Goal: Task Accomplishment & Management: Use online tool/utility

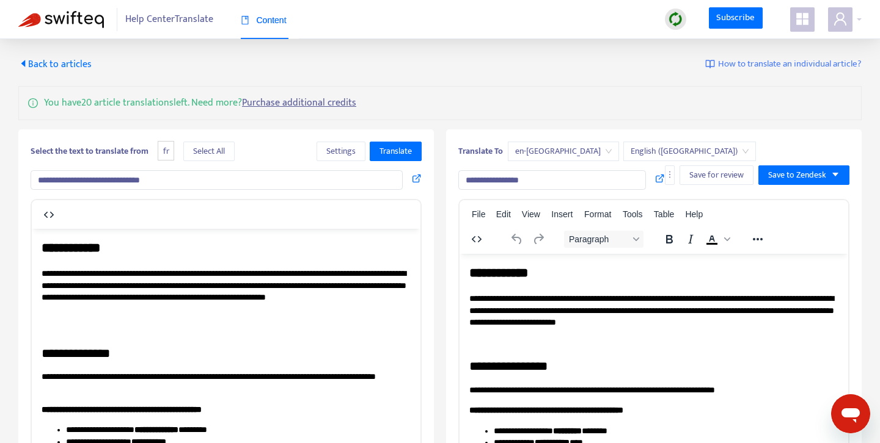
click at [65, 65] on span "Back to articles" at bounding box center [54, 64] width 73 height 16
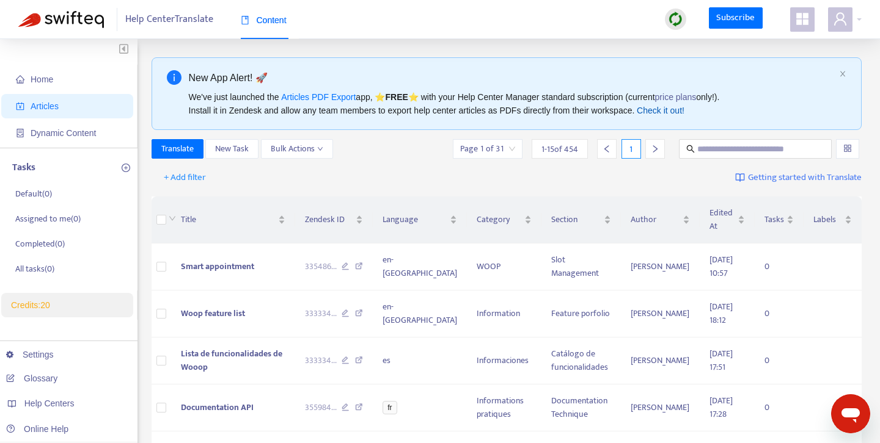
click at [669, 113] on link "Check it out!" at bounding box center [660, 111] width 48 height 10
click at [60, 78] on span "Home" at bounding box center [70, 79] width 108 height 24
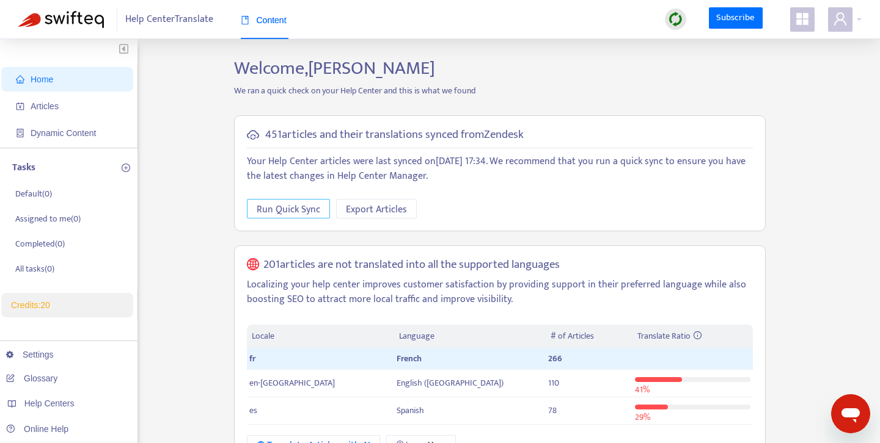
click at [293, 212] on span "Run Quick Sync" at bounding box center [289, 209] width 64 height 15
click at [38, 131] on span "Dynamic Content" at bounding box center [63, 133] width 65 height 10
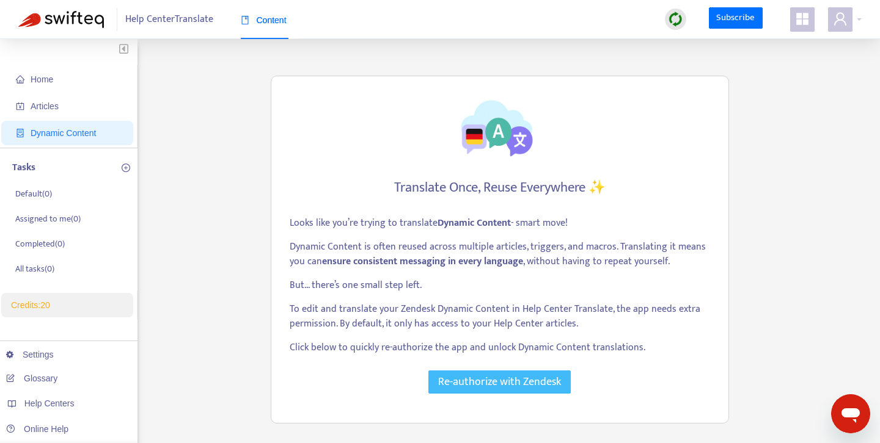
click at [485, 383] on span "Re-authorize with Zendesk" at bounding box center [499, 382] width 123 height 17
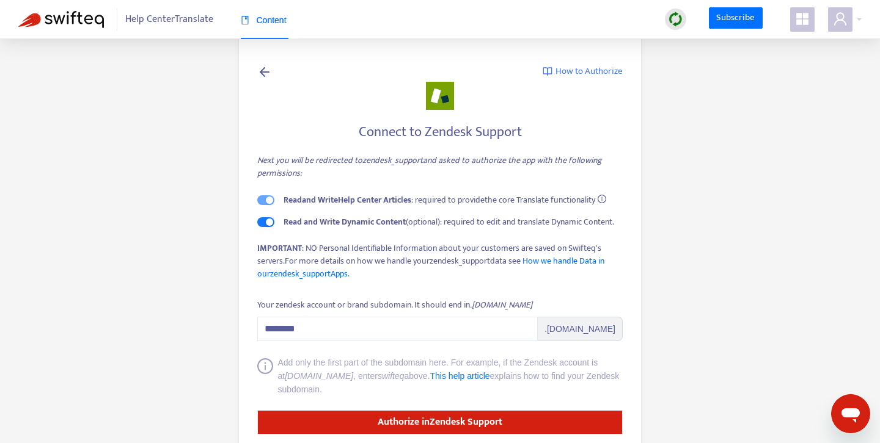
scroll to position [31, 0]
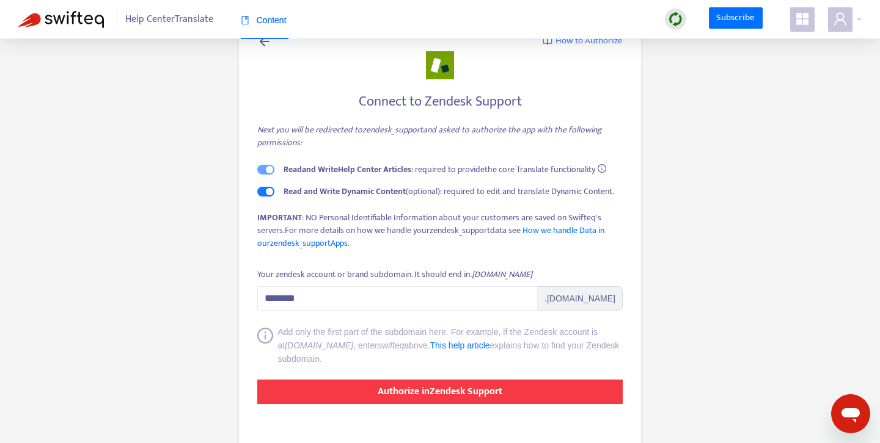
click at [472, 398] on strong "Authorize in Zendesk Support" at bounding box center [439, 392] width 125 height 16
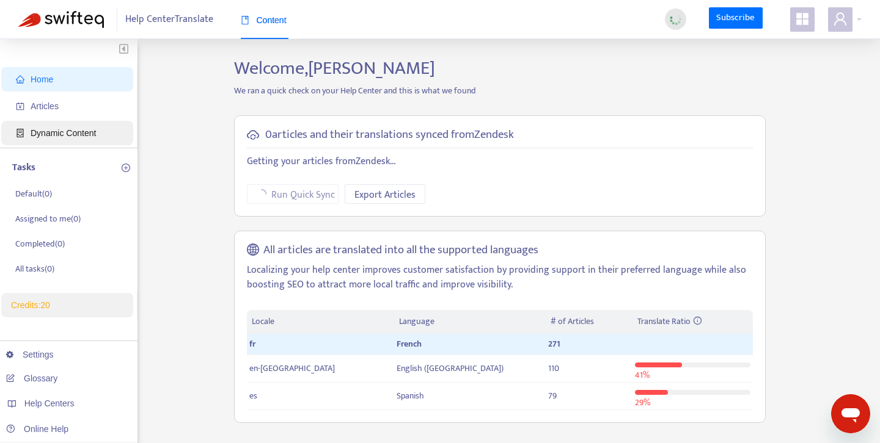
click at [70, 137] on span "Dynamic Content" at bounding box center [63, 133] width 65 height 10
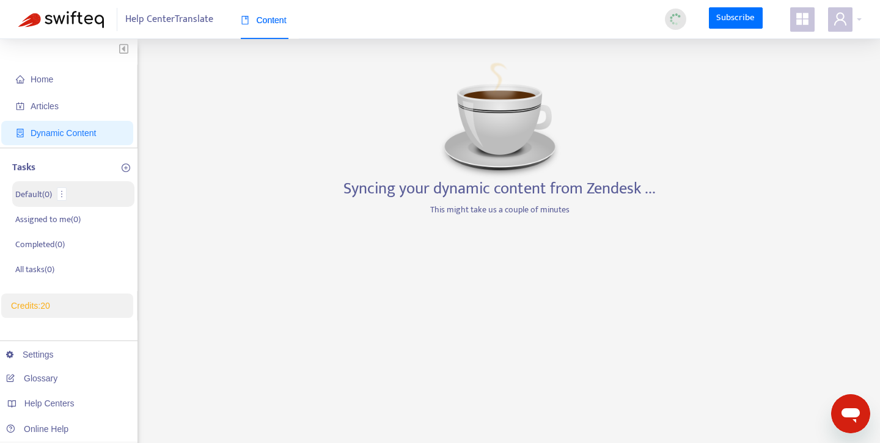
click at [32, 198] on p "Default ( 0 )" at bounding box center [33, 194] width 37 height 13
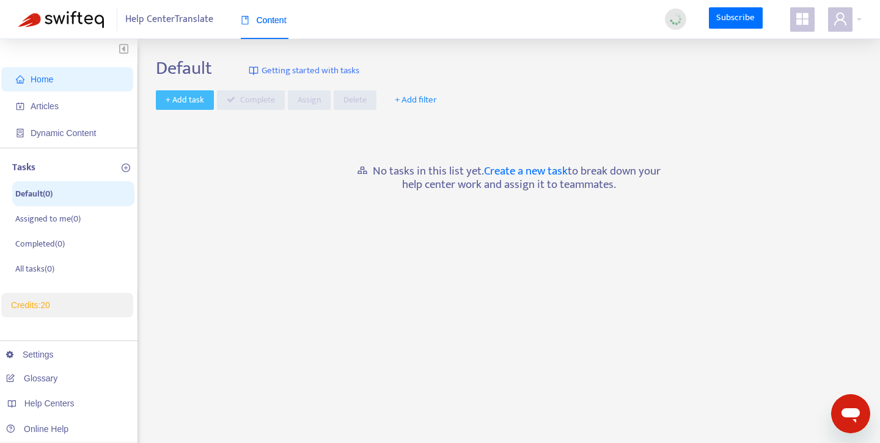
click at [178, 100] on span "+ Add task" at bounding box center [185, 99] width 38 height 13
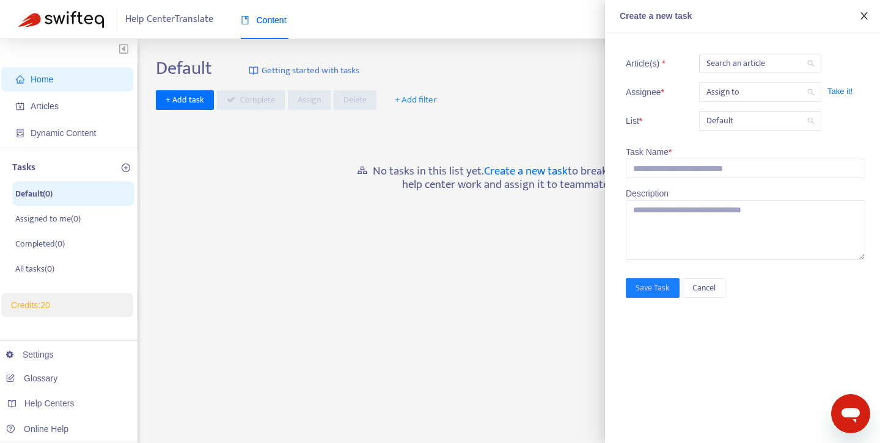
click at [862, 18] on icon "close" at bounding box center [863, 15] width 7 height 7
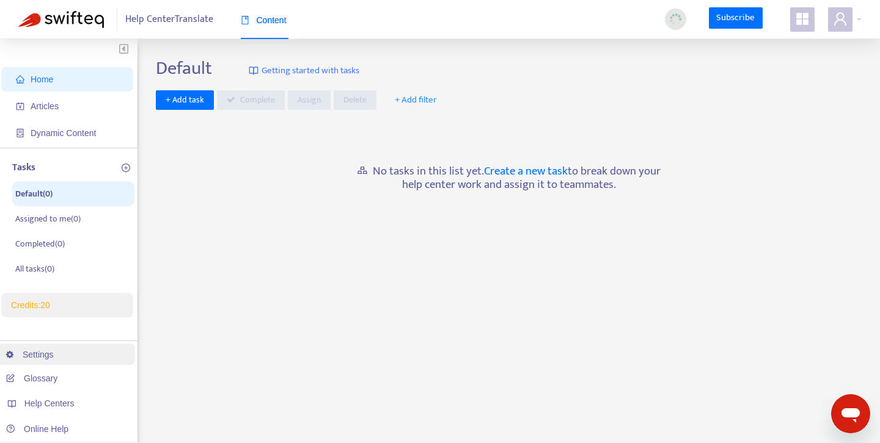
click at [51, 356] on link "Settings" at bounding box center [30, 355] width 48 height 10
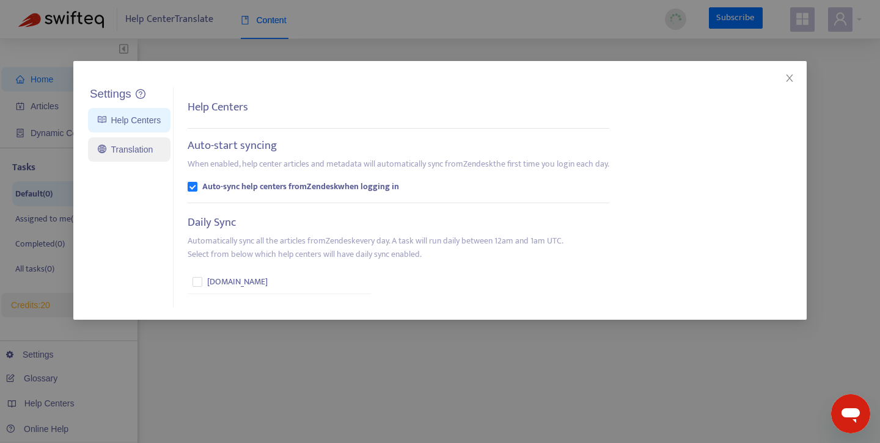
click at [128, 150] on link "Translation" at bounding box center [125, 150] width 55 height 10
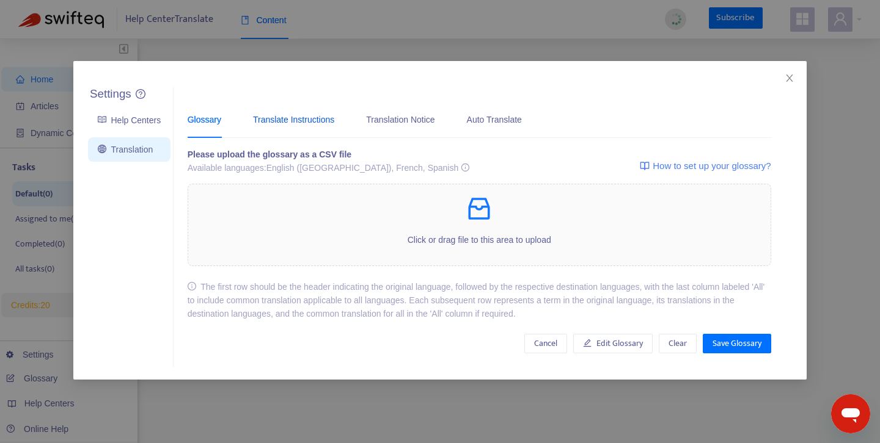
click at [313, 123] on div "Translate Instructions" at bounding box center [293, 119] width 81 height 13
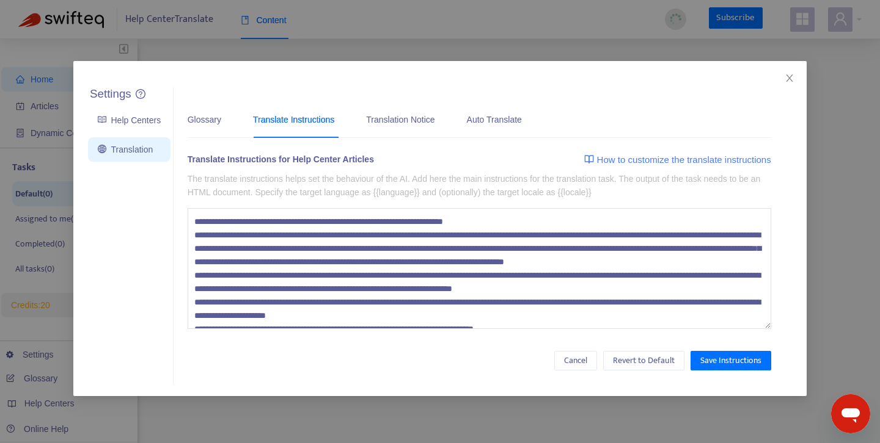
click at [345, 257] on textarea at bounding box center [479, 268] width 583 height 121
click at [417, 116] on div "Translation Notice" at bounding box center [400, 119] width 68 height 13
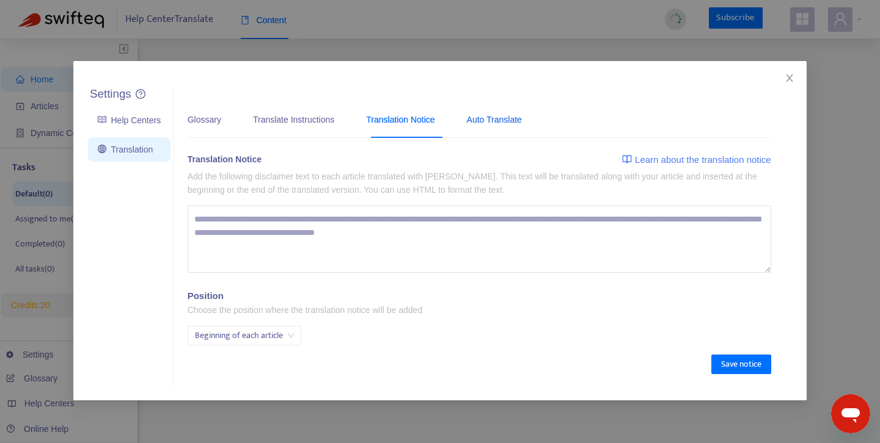
click at [509, 122] on div "Auto Translate" at bounding box center [494, 119] width 55 height 13
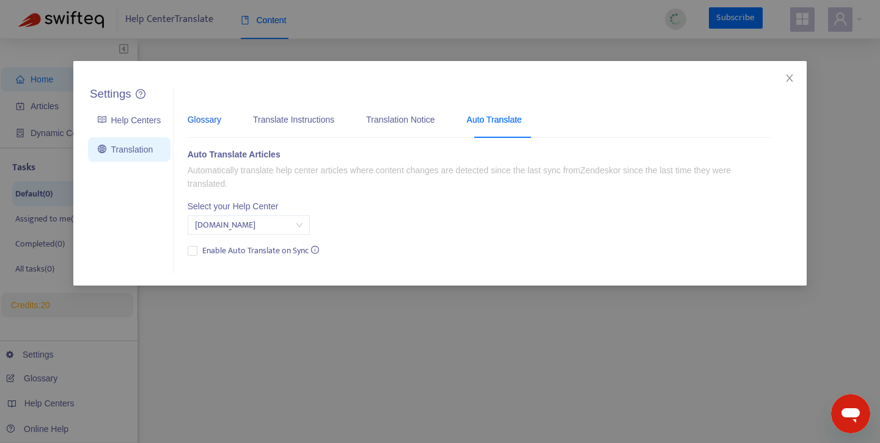
click at [200, 117] on div "Glossary" at bounding box center [205, 119] width 34 height 13
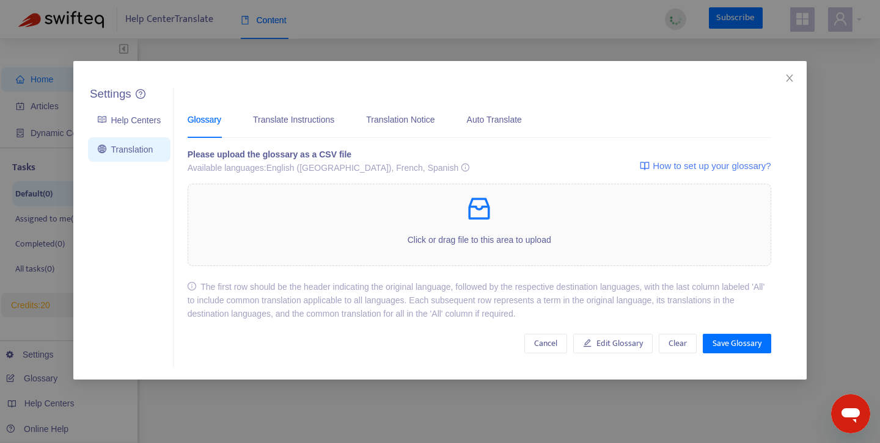
click at [702, 166] on span "How to set up your glossary?" at bounding box center [711, 166] width 118 height 15
click at [483, 214] on icon "inbox" at bounding box center [478, 208] width 29 height 29
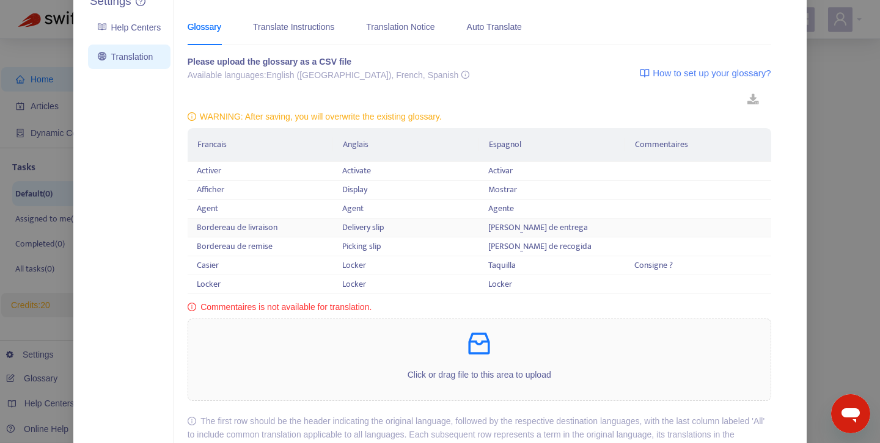
scroll to position [178, 0]
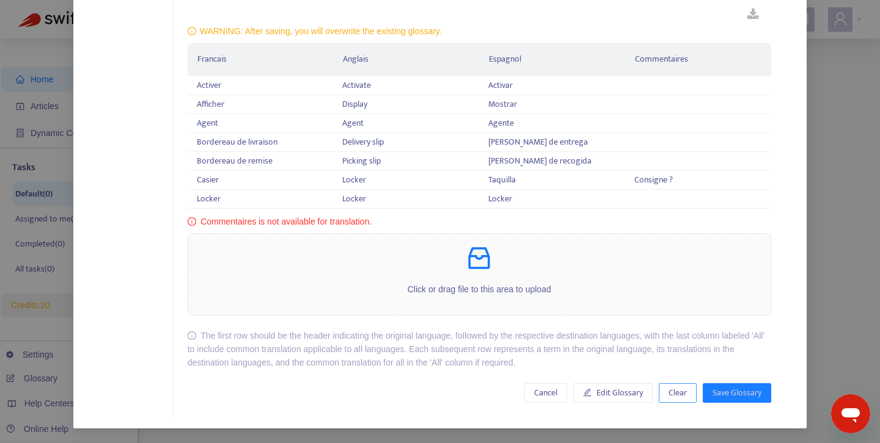
click at [679, 393] on span "Clear" at bounding box center [677, 393] width 18 height 13
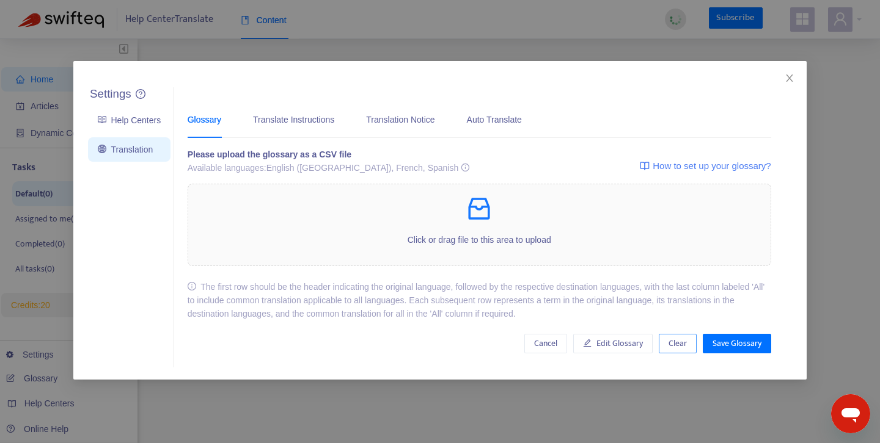
scroll to position [0, 0]
click at [487, 214] on icon "inbox" at bounding box center [478, 208] width 29 height 29
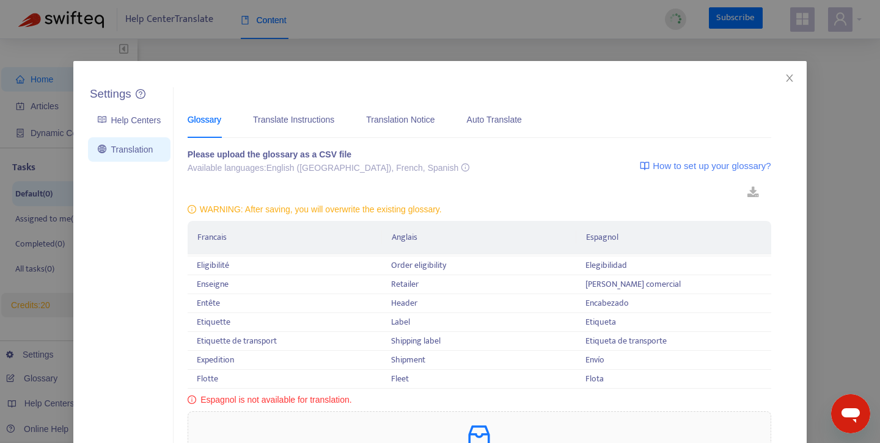
scroll to position [178, 0]
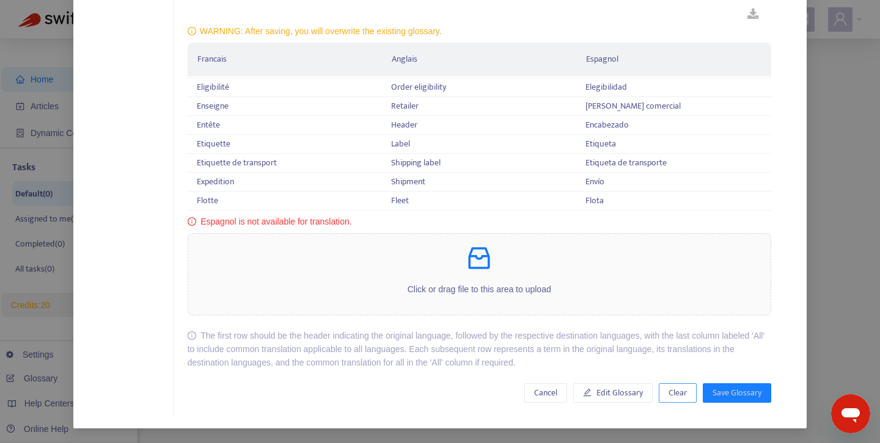
click at [676, 399] on span "Clear" at bounding box center [677, 393] width 18 height 13
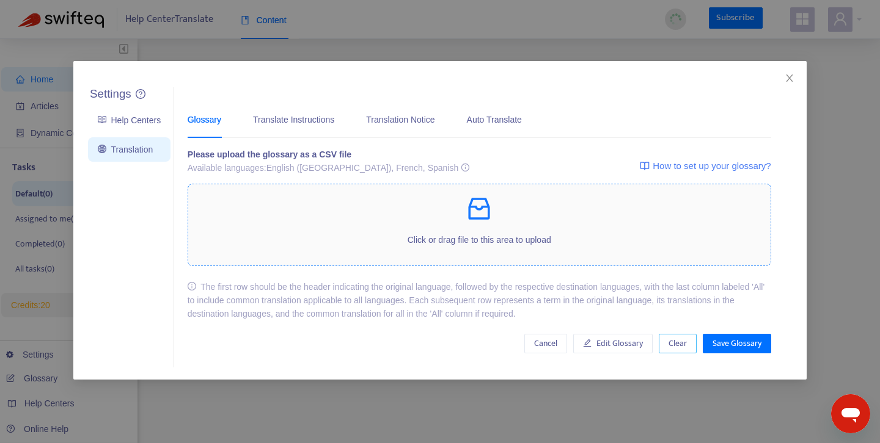
scroll to position [0, 0]
click at [491, 214] on icon "inbox" at bounding box center [478, 208] width 29 height 29
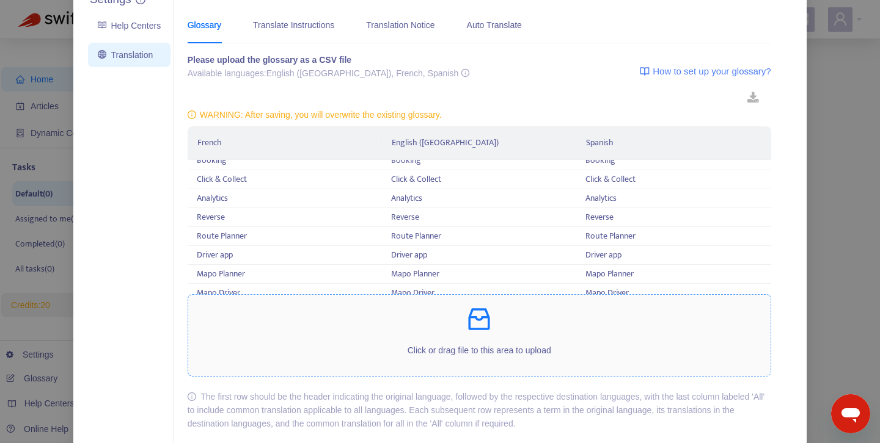
scroll to position [156, 0]
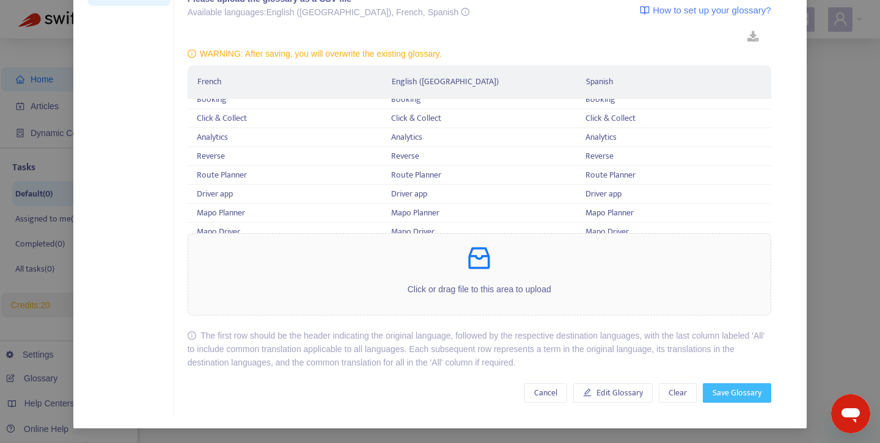
click at [745, 395] on span "Save Glossary" at bounding box center [736, 393] width 49 height 13
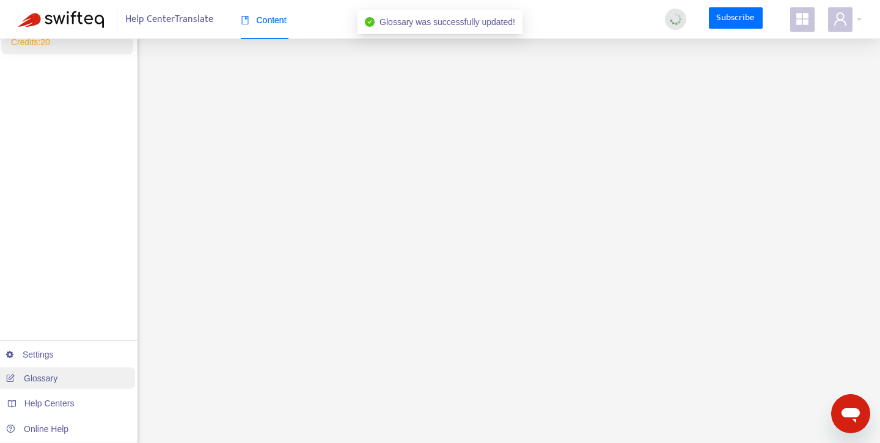
scroll to position [329, 0]
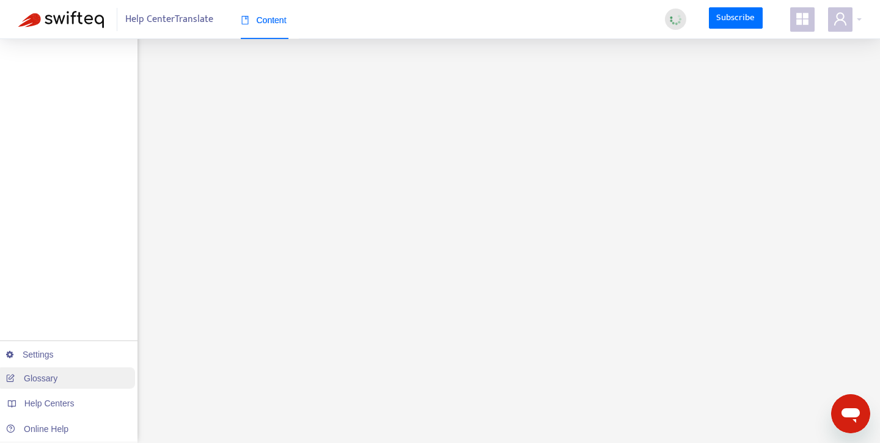
click at [46, 380] on link "Glossary" at bounding box center [31, 379] width 51 height 10
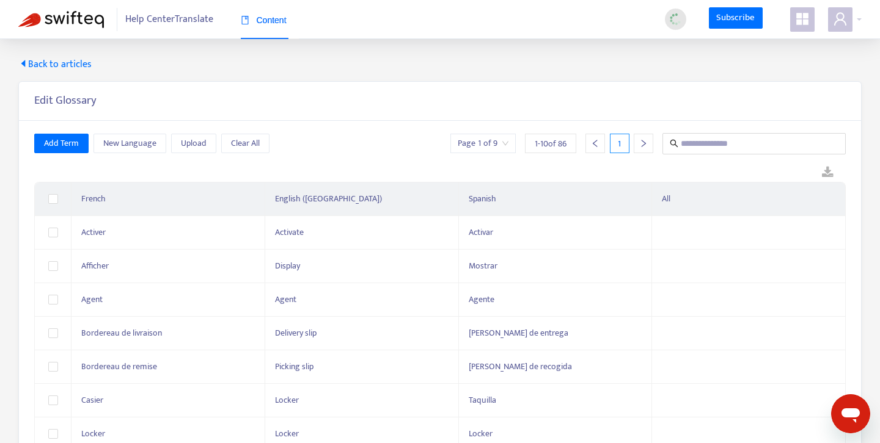
click at [644, 146] on icon "right" at bounding box center [643, 143] width 9 height 9
click at [589, 144] on div at bounding box center [595, 144] width 20 height 20
click at [23, 63] on icon "caret-left" at bounding box center [23, 63] width 4 height 7
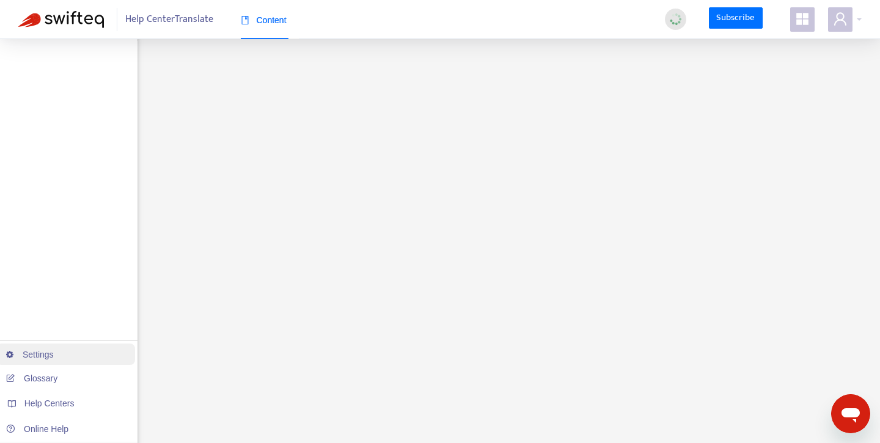
scroll to position [329, 0]
click at [34, 354] on link "Settings" at bounding box center [30, 355] width 48 height 10
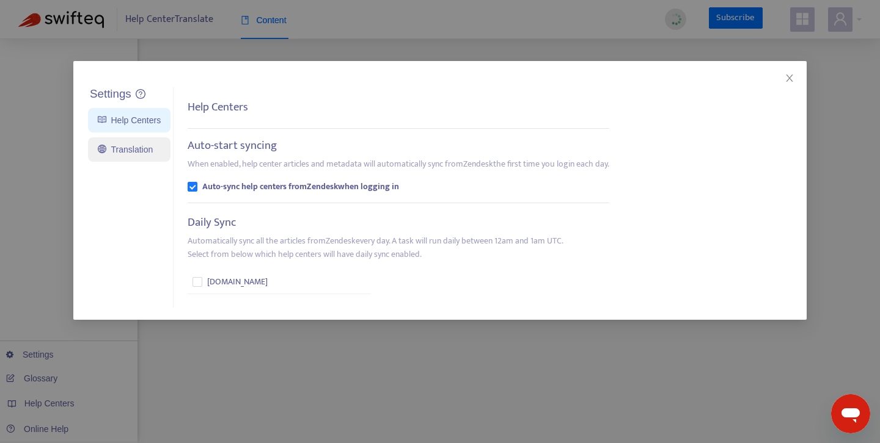
click at [119, 145] on link "Translation" at bounding box center [125, 150] width 55 height 10
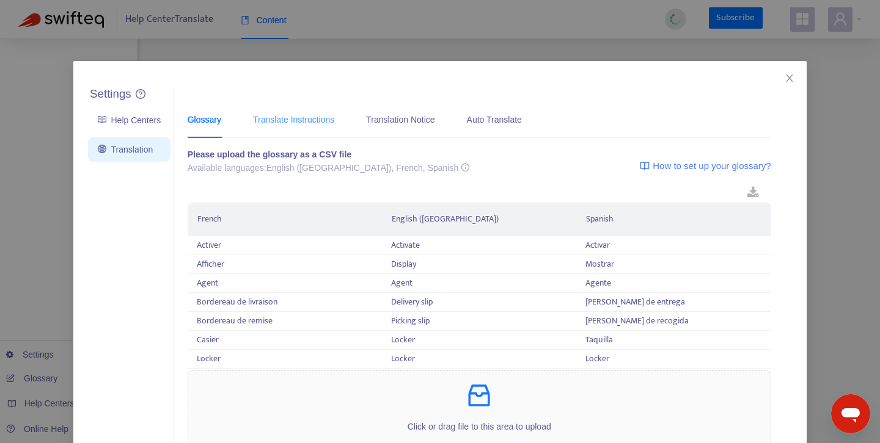
click at [313, 112] on div "Translate Instructions" at bounding box center [293, 119] width 81 height 37
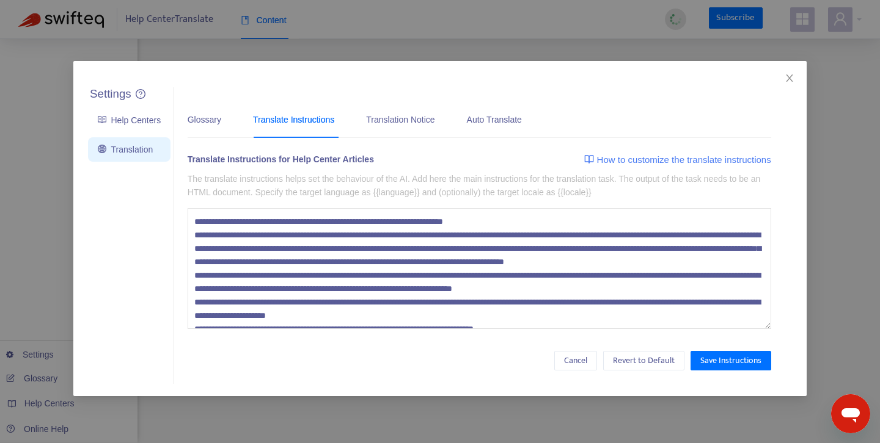
click at [340, 247] on textarea at bounding box center [479, 268] width 583 height 121
click at [263, 238] on textarea at bounding box center [479, 268] width 583 height 121
click at [269, 250] on textarea at bounding box center [479, 268] width 583 height 121
click at [276, 261] on textarea at bounding box center [479, 268] width 583 height 121
click at [275, 290] on textarea at bounding box center [479, 268] width 583 height 121
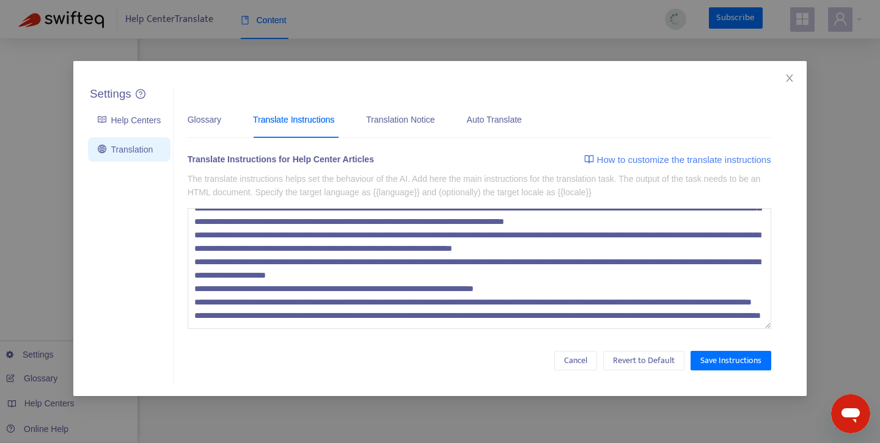
scroll to position [81, 0]
click at [327, 283] on textarea at bounding box center [479, 268] width 583 height 121
click at [399, 122] on div "Translation Notice" at bounding box center [400, 119] width 68 height 13
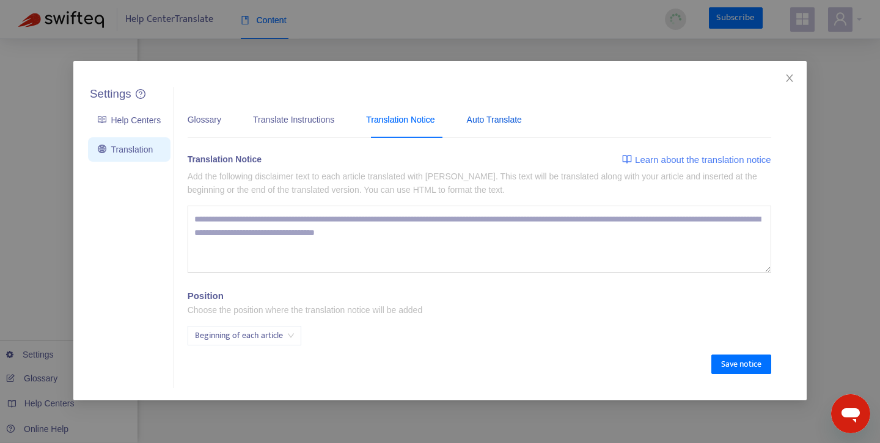
click at [489, 119] on div "Auto Translate" at bounding box center [494, 119] width 55 height 13
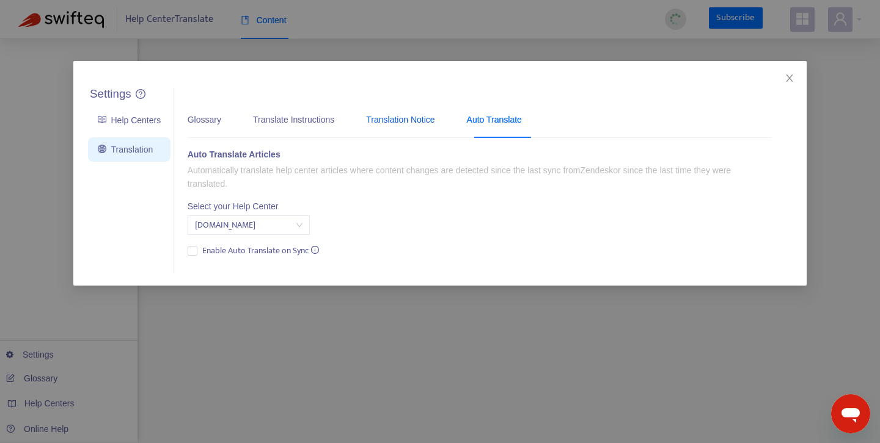
click at [412, 122] on div "Translation Notice" at bounding box center [400, 119] width 68 height 13
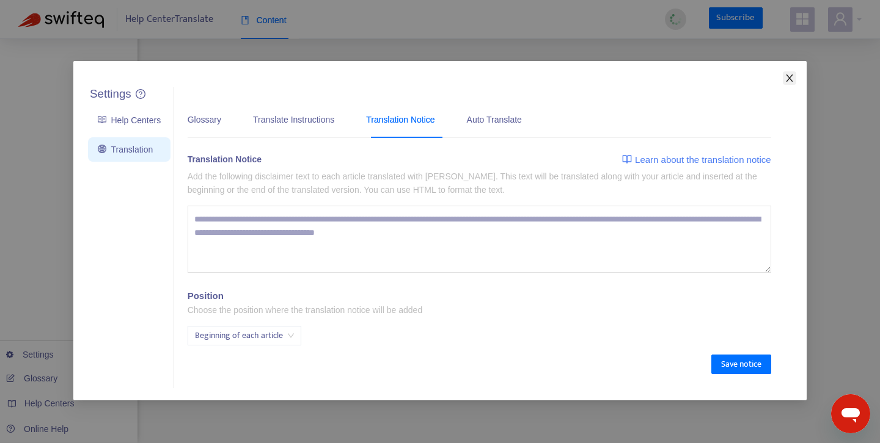
click at [791, 79] on icon "close" at bounding box center [789, 78] width 10 height 10
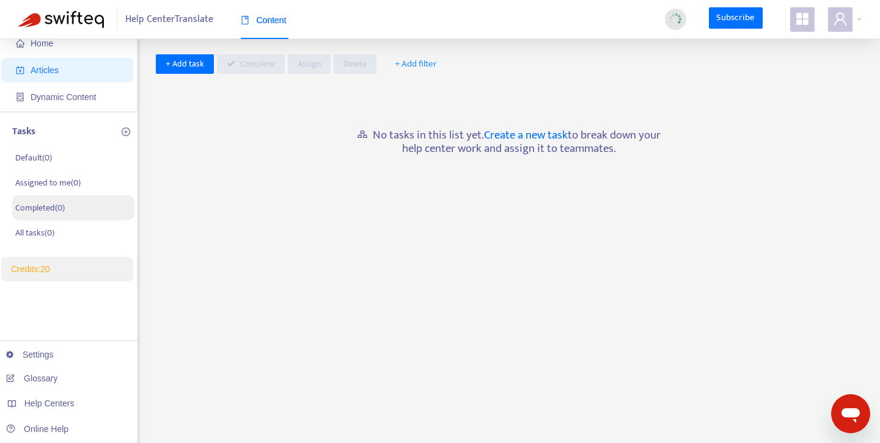
scroll to position [0, 0]
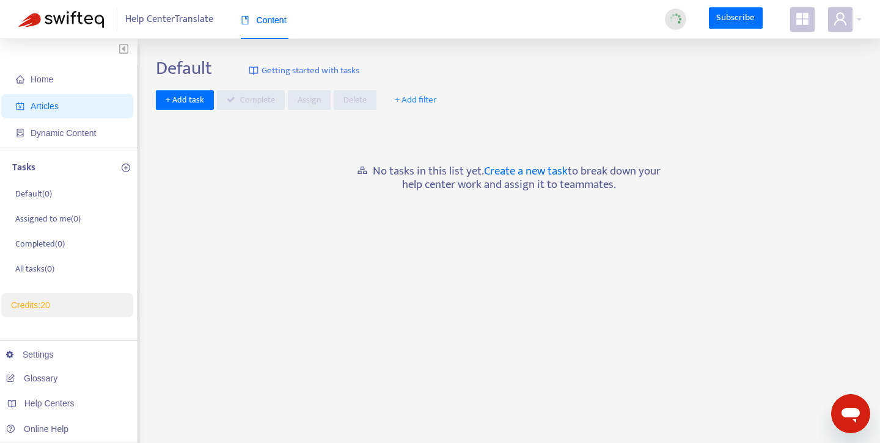
click at [51, 110] on span "Articles" at bounding box center [45, 106] width 28 height 10
click at [62, 108] on span "Articles" at bounding box center [70, 106] width 108 height 24
click at [43, 82] on span "Home" at bounding box center [42, 80] width 23 height 10
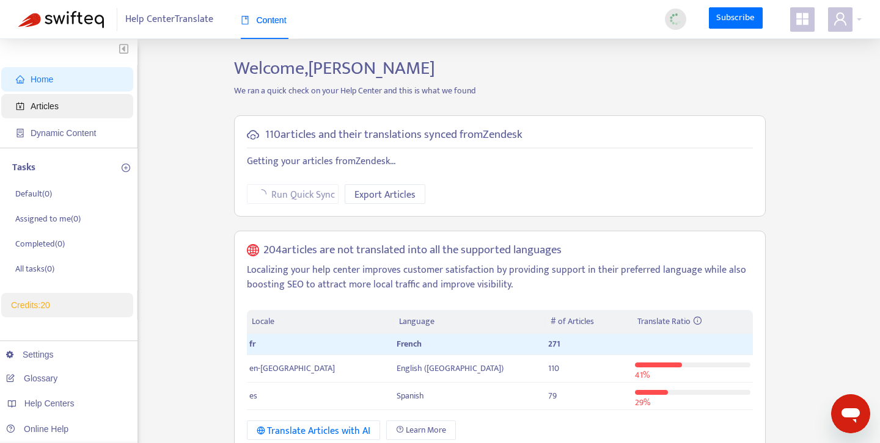
click at [58, 105] on span "Articles" at bounding box center [45, 106] width 28 height 10
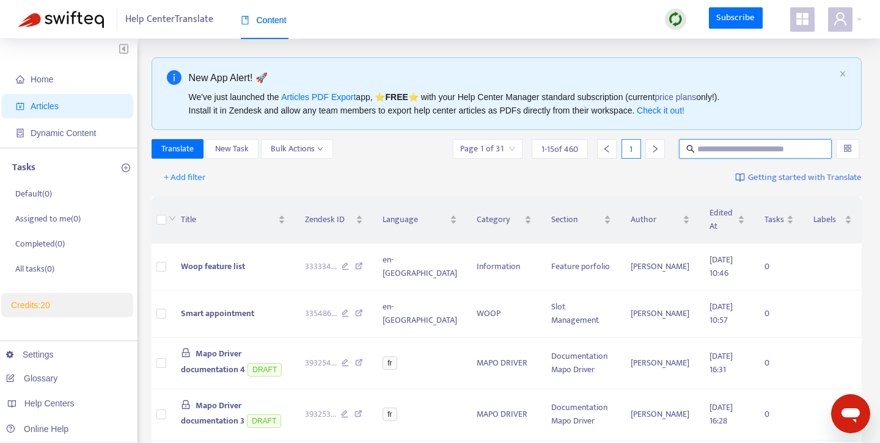
click at [715, 144] on input "text" at bounding box center [755, 148] width 117 height 13
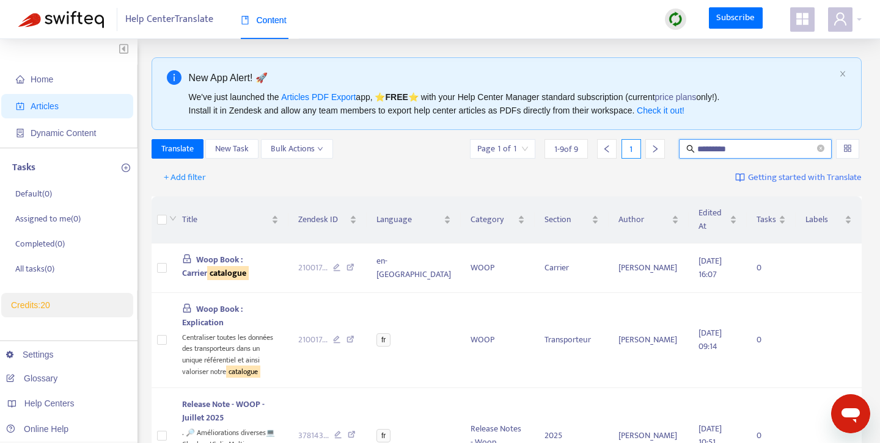
click at [720, 150] on input "*********" at bounding box center [755, 148] width 117 height 13
type input "**********"
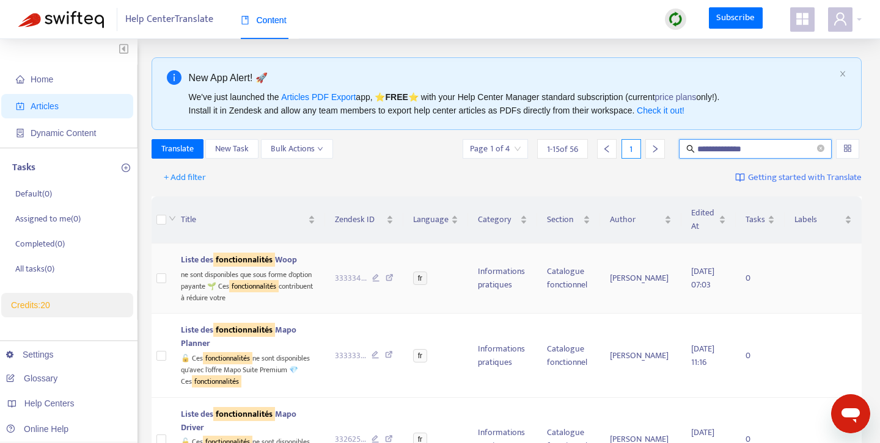
click at [266, 304] on div "ne sont disponibles que sous forme d'option payante 🌱 Ces fonctionnalités contr…" at bounding box center [248, 285] width 134 height 37
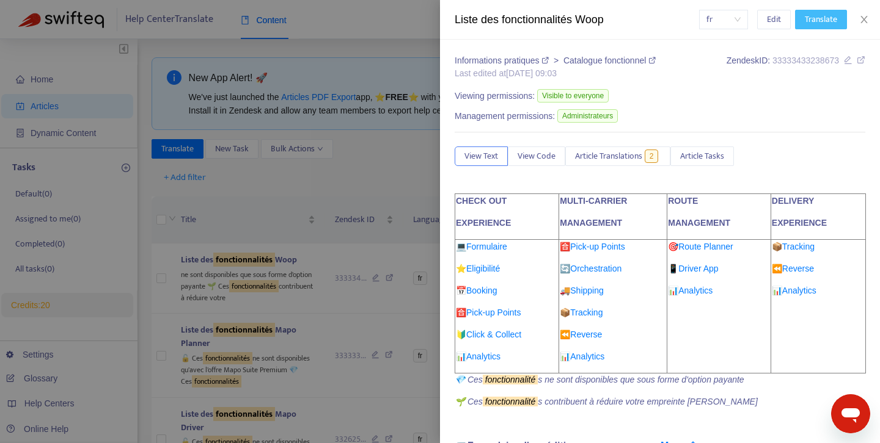
click at [817, 21] on span "Translate" at bounding box center [820, 19] width 32 height 13
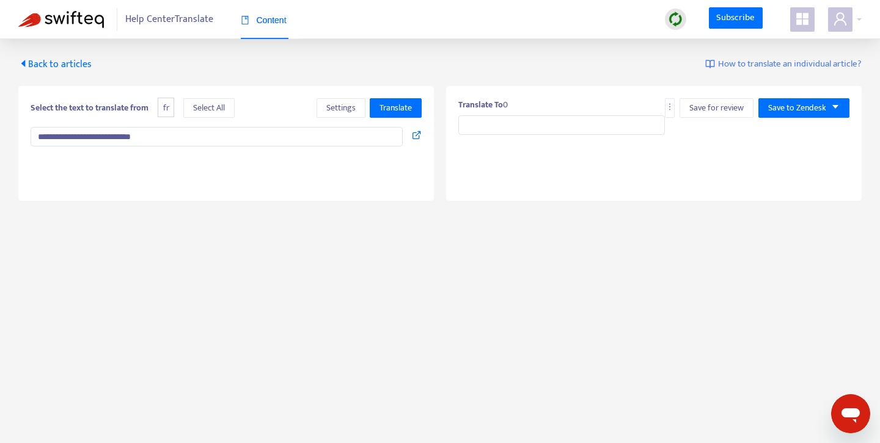
type input "**********"
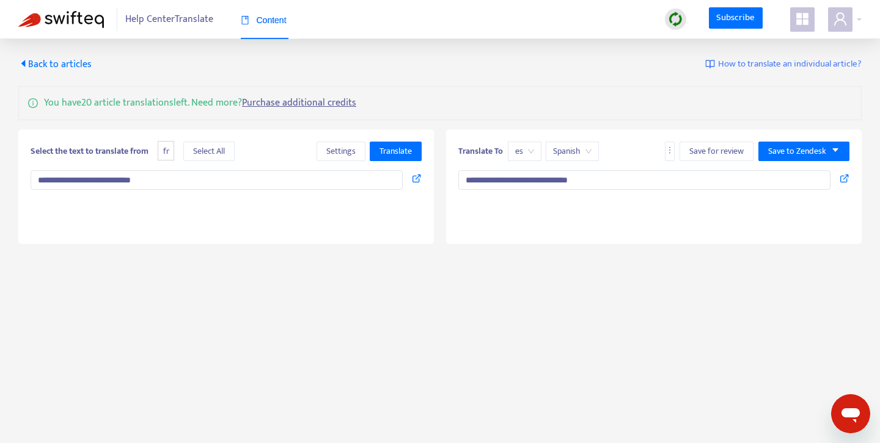
type textarea "**********"
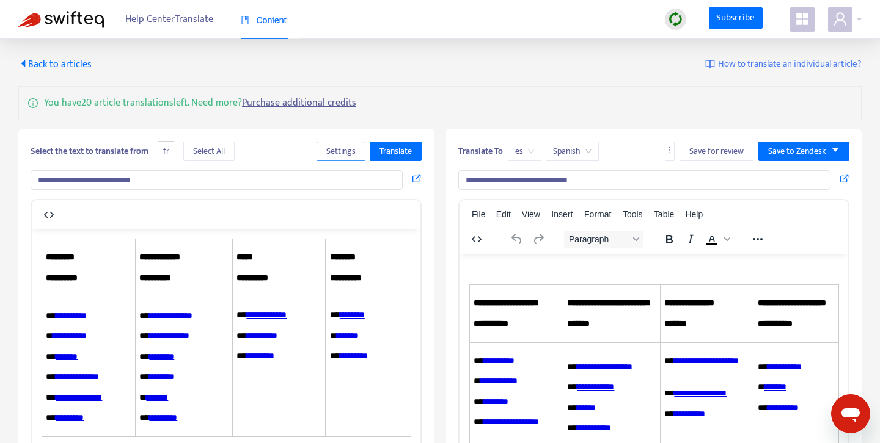
click at [342, 150] on span "Settings" at bounding box center [340, 151] width 29 height 13
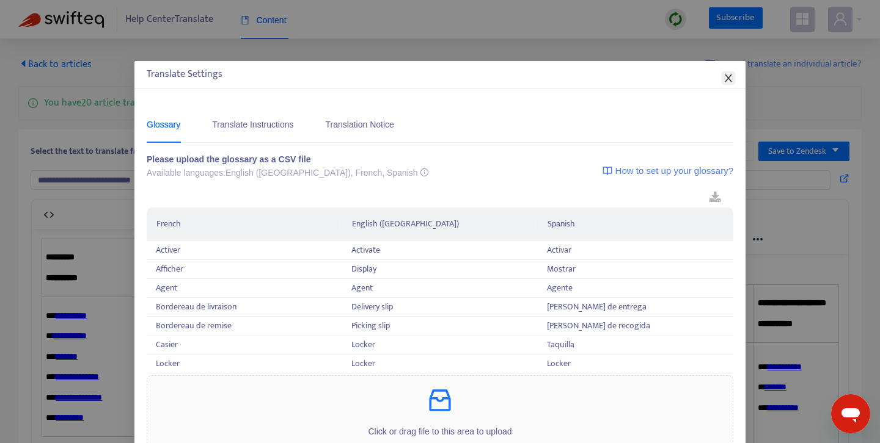
click at [726, 81] on icon "close" at bounding box center [727, 78] width 7 height 7
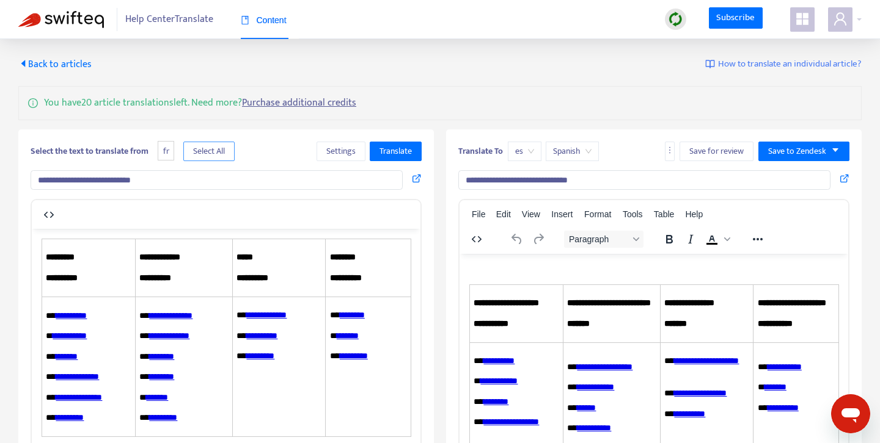
click at [205, 151] on span "Select All" at bounding box center [209, 151] width 32 height 13
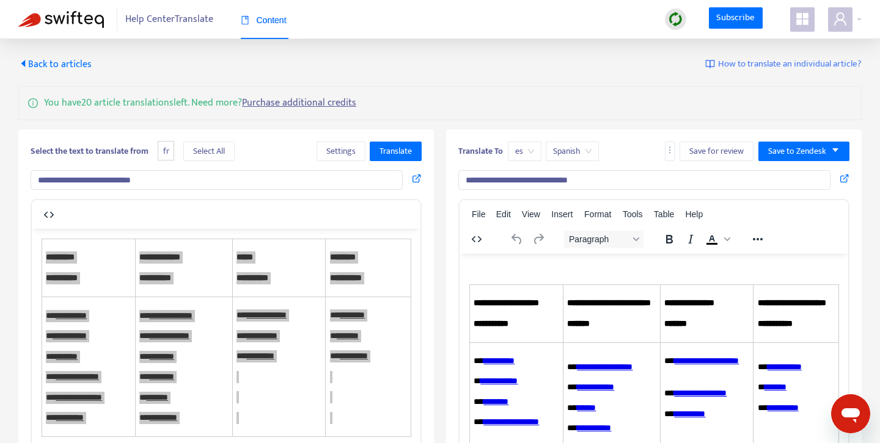
click at [167, 156] on span "fr" at bounding box center [166, 151] width 16 height 20
click at [197, 155] on span "Select All" at bounding box center [209, 151] width 32 height 13
click at [398, 153] on span "Translate" at bounding box center [395, 151] width 32 height 13
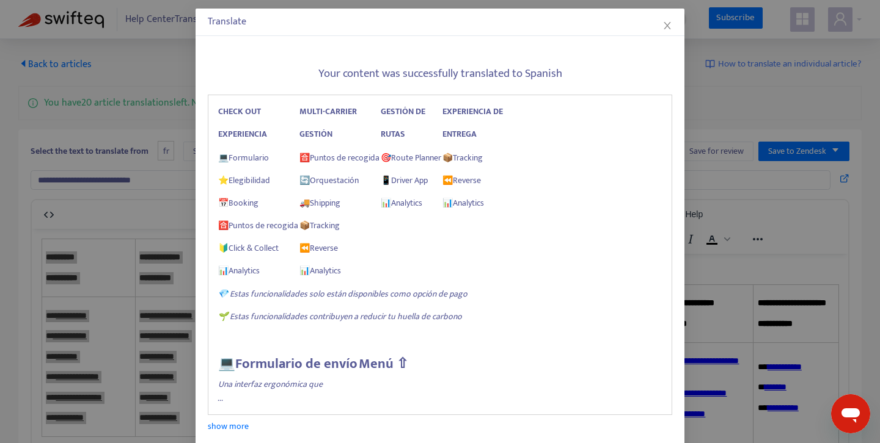
scroll to position [120, 0]
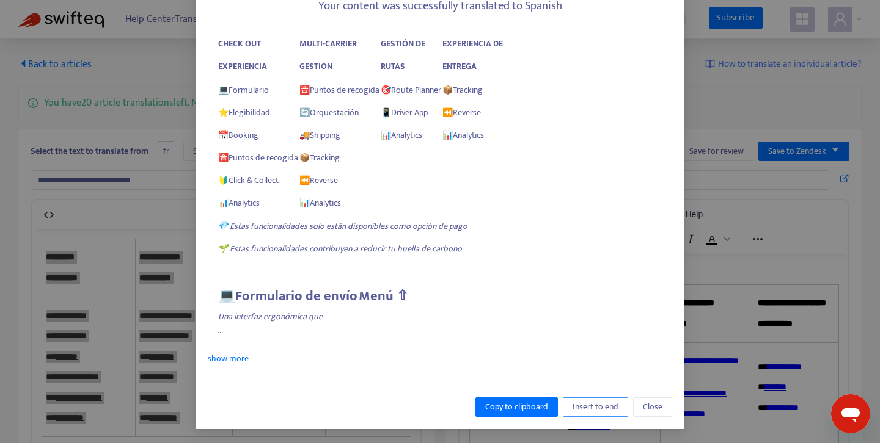
click at [599, 409] on span "Insert to end" at bounding box center [595, 407] width 46 height 13
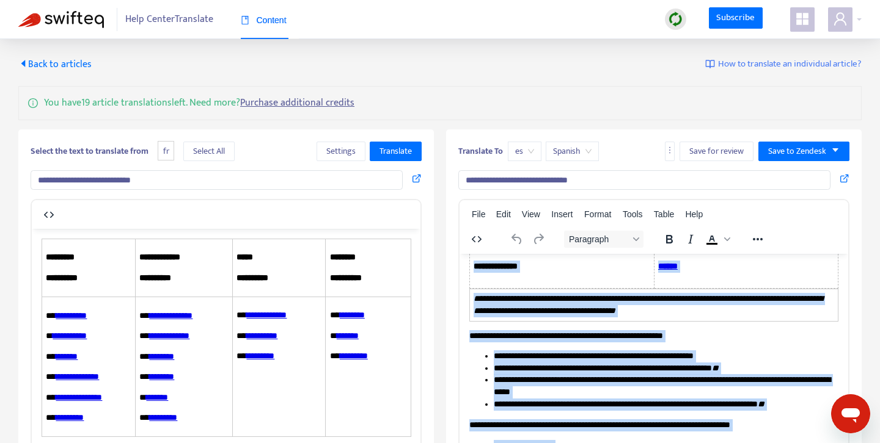
scroll to position [0, 0]
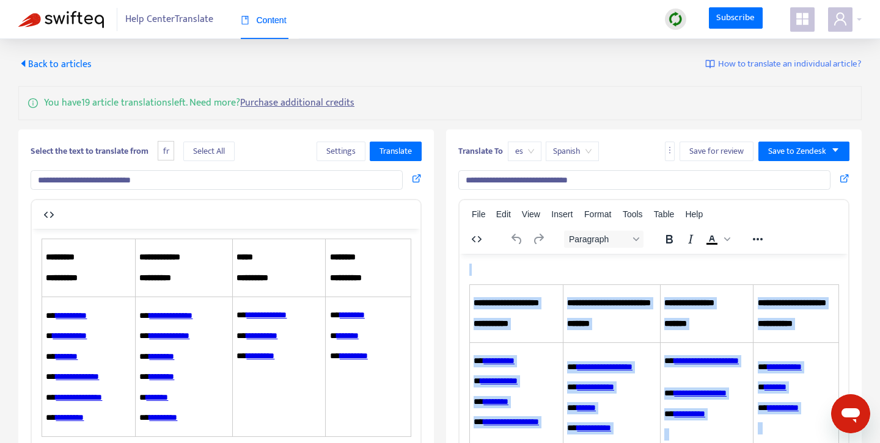
drag, startPoint x: 781, startPoint y: 329, endPoint x: 222, endPoint y: 62, distance: 619.9
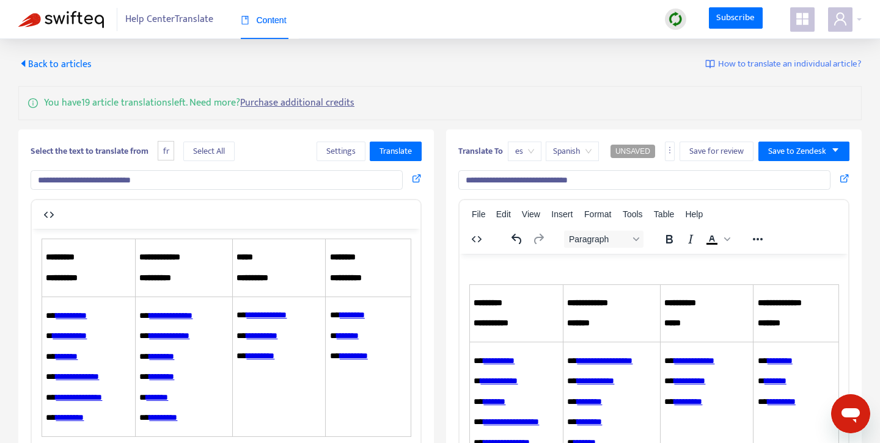
drag, startPoint x: 472, startPoint y: 269, endPoint x: 549, endPoint y: 270, distance: 77.6
click at [549, 270] on p "Rich Text Area. Press ALT-0 for help." at bounding box center [653, 269] width 369 height 12
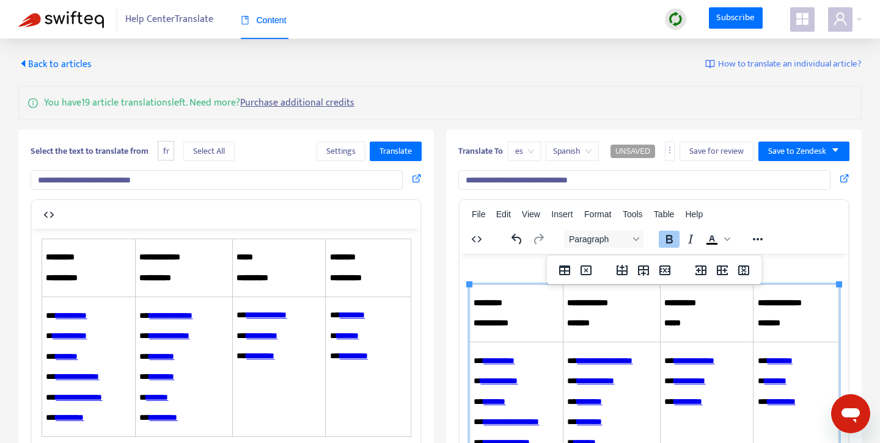
click at [516, 265] on p "Rich Text Area. Press ALT-0 for help." at bounding box center [653, 269] width 369 height 12
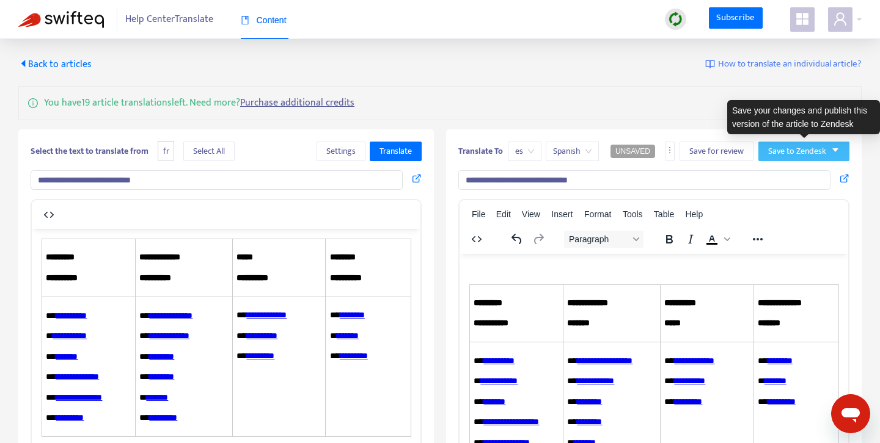
click at [791, 154] on span "Save to Zendesk" at bounding box center [797, 151] width 58 height 13
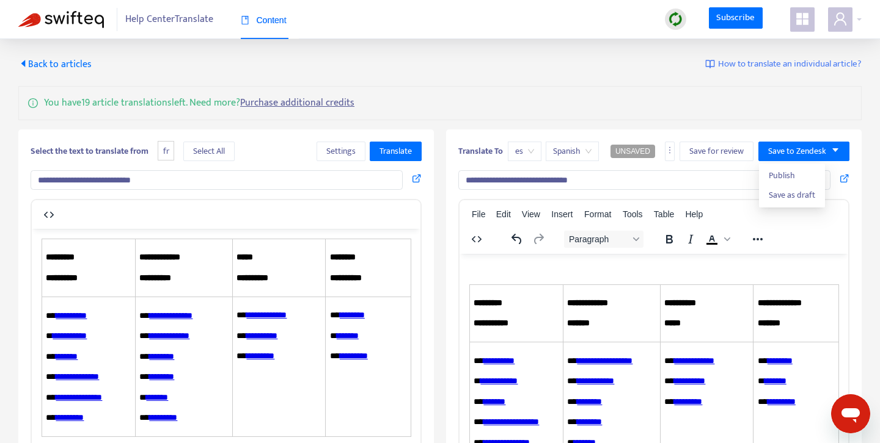
click at [698, 125] on div "**********" at bounding box center [439, 378] width 843 height 643
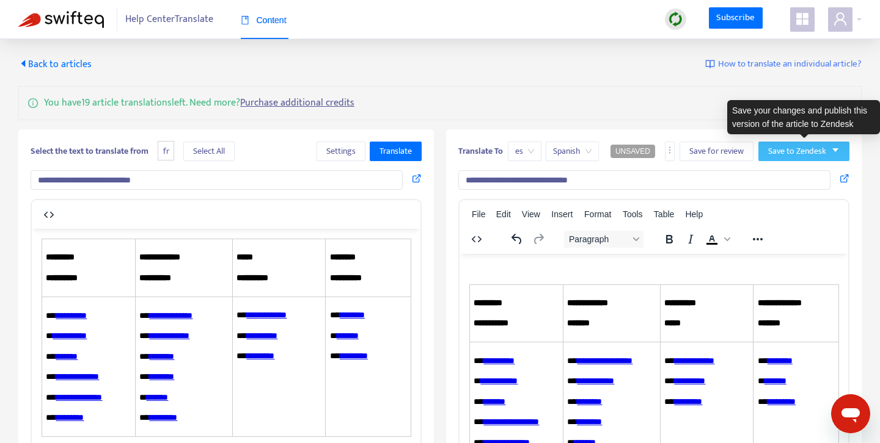
click at [777, 156] on span "Save to Zendesk" at bounding box center [797, 151] width 58 height 13
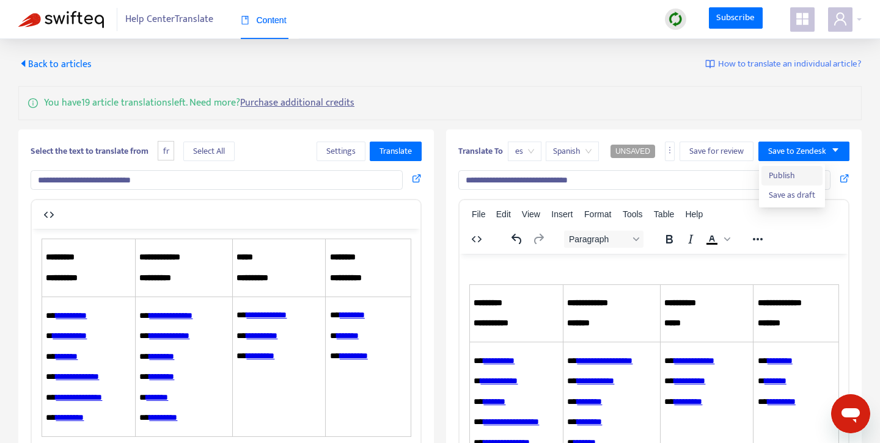
click at [785, 180] on span "Publish" at bounding box center [791, 175] width 46 height 13
click at [54, 65] on span "Back to articles" at bounding box center [54, 64] width 73 height 16
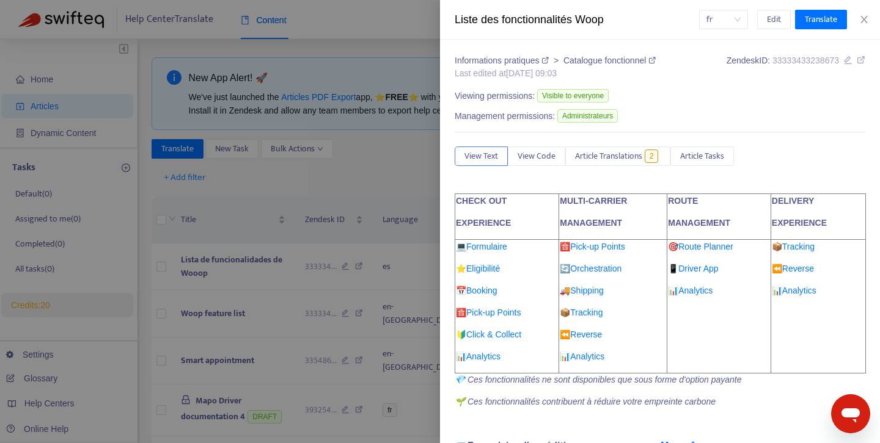
type input "**********"
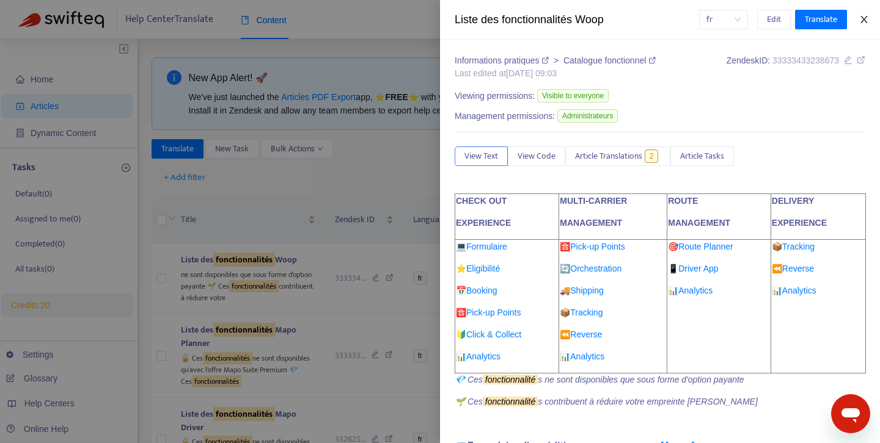
click at [868, 20] on icon "close" at bounding box center [864, 20] width 10 height 10
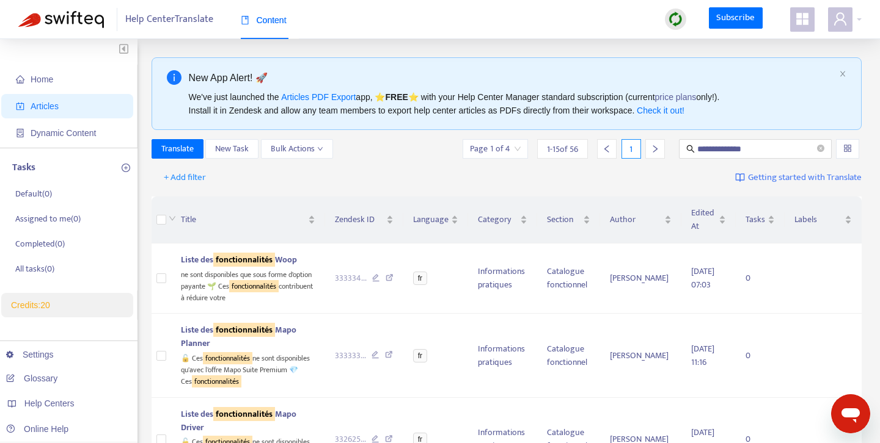
click at [50, 301] on link "Credits: 20" at bounding box center [30, 306] width 39 height 10
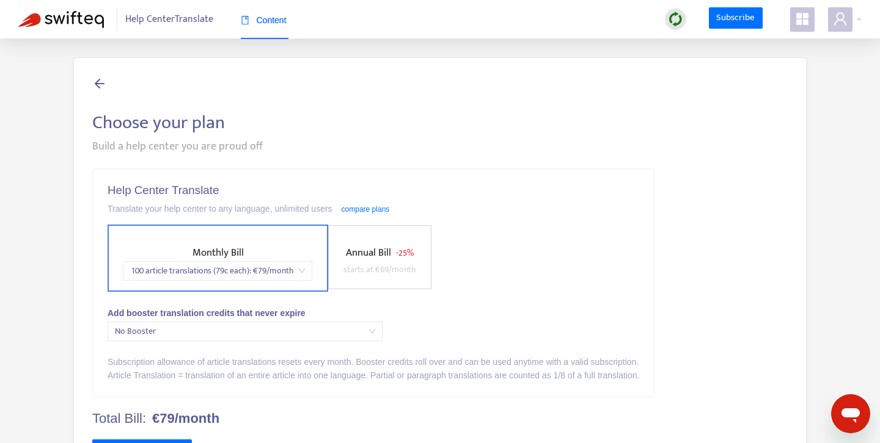
click at [98, 83] on icon at bounding box center [99, 83] width 15 height 15
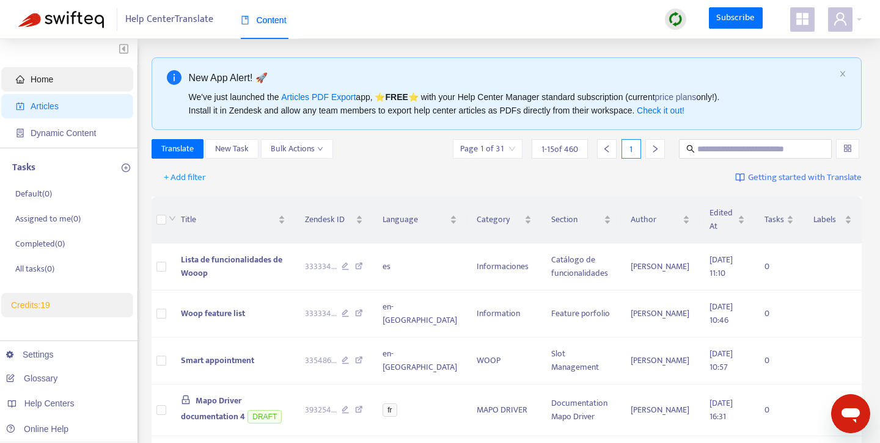
click at [73, 86] on span "Home" at bounding box center [70, 79] width 108 height 24
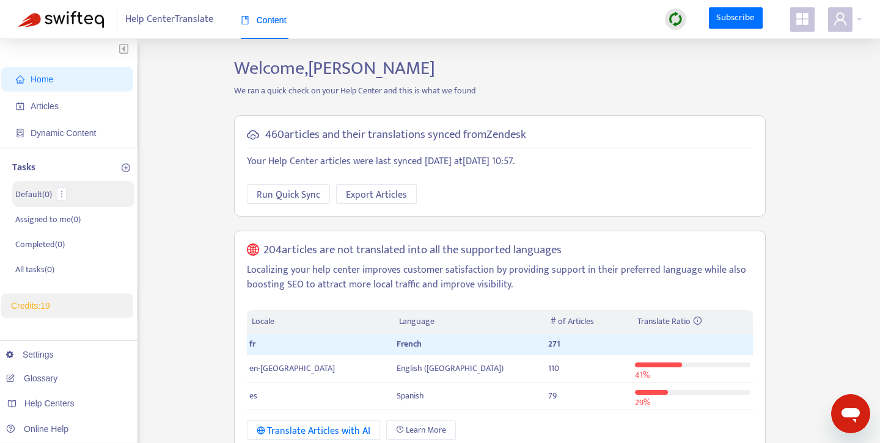
click at [31, 195] on p "Default ( 0 )" at bounding box center [33, 194] width 37 height 13
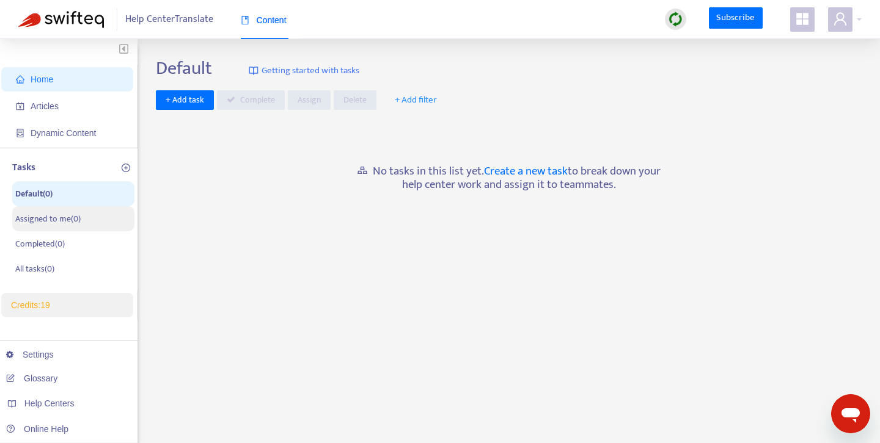
click at [45, 221] on p "Assigned to me ( 0 )" at bounding box center [47, 219] width 65 height 13
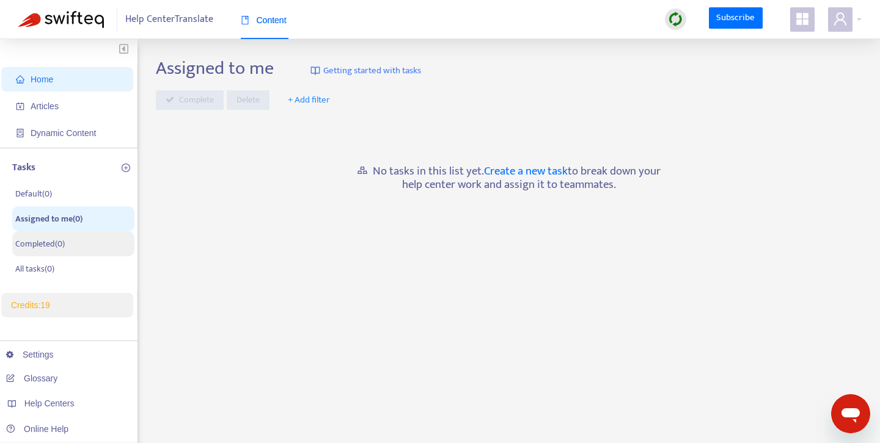
click at [37, 245] on p "Completed ( 0 )" at bounding box center [39, 244] width 49 height 13
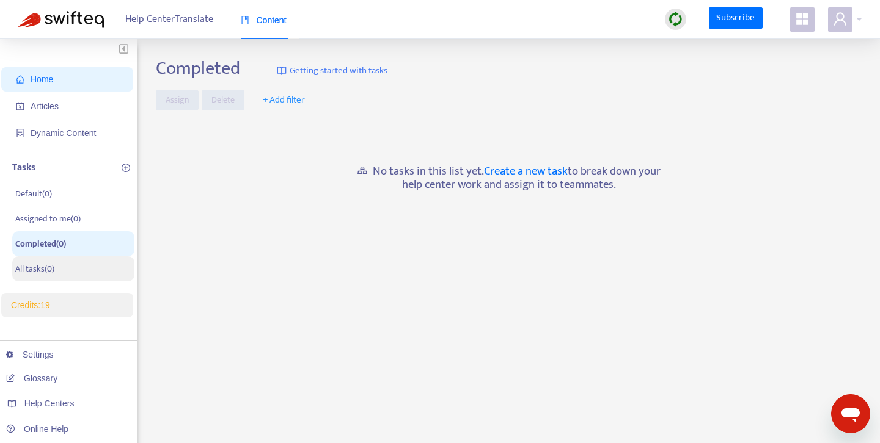
click at [37, 274] on p "All tasks ( 0 )" at bounding box center [34, 269] width 39 height 13
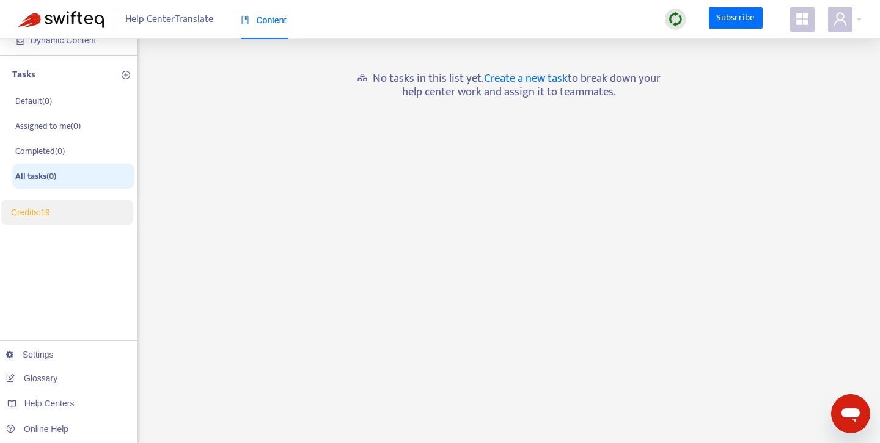
scroll to position [134, 0]
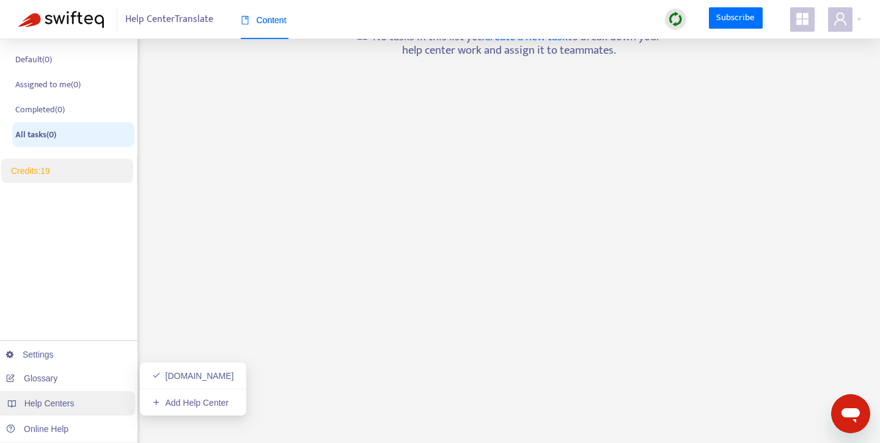
click at [64, 410] on div "Help Centers" at bounding box center [65, 404] width 139 height 24
click at [49, 404] on span "Help Centers" at bounding box center [49, 404] width 50 height 10
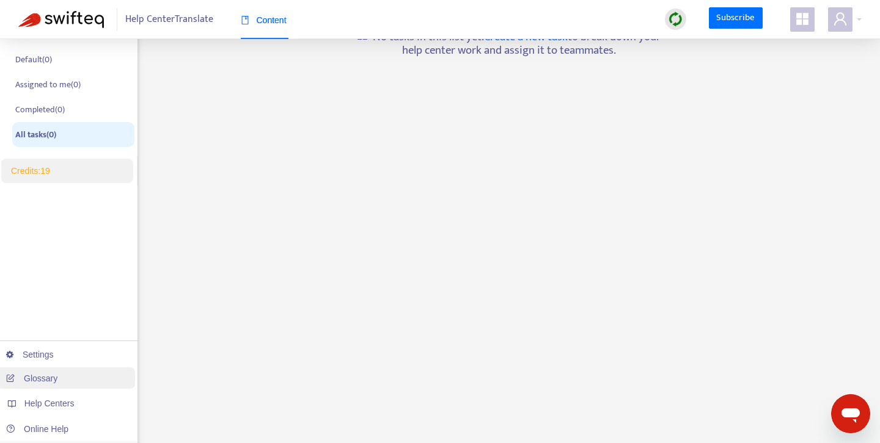
click at [50, 382] on link "Glossary" at bounding box center [31, 379] width 51 height 10
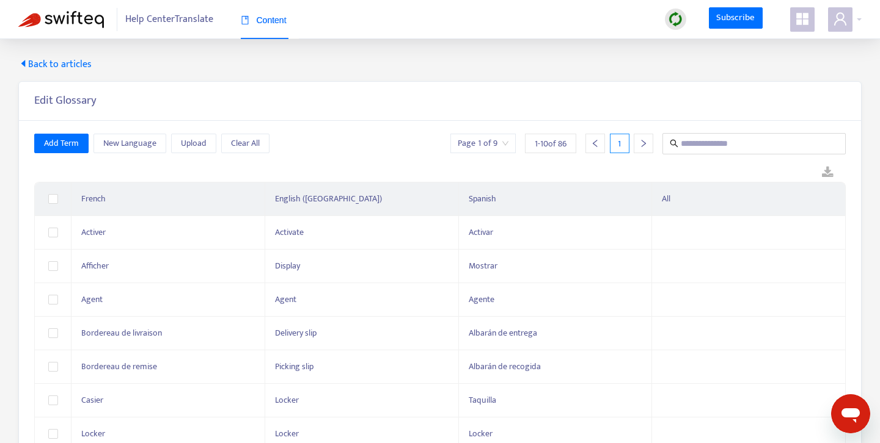
click at [27, 63] on span "Back to articles" at bounding box center [54, 64] width 73 height 15
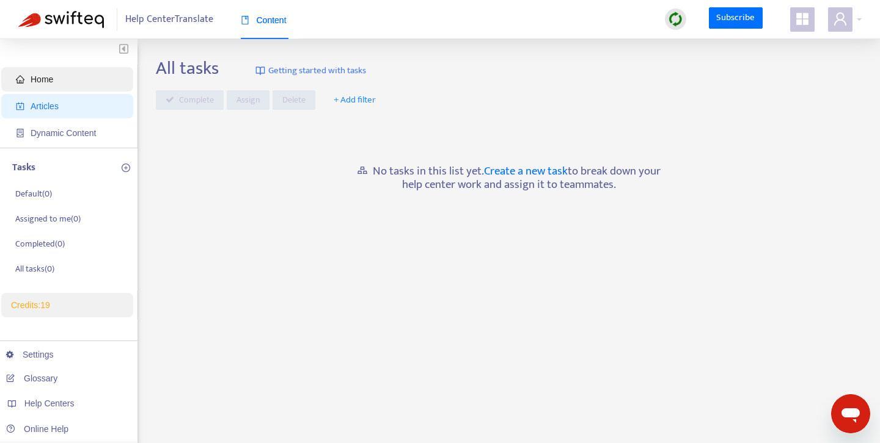
click at [42, 89] on span "Home" at bounding box center [70, 79] width 108 height 24
